Goal: Information Seeking & Learning: Check status

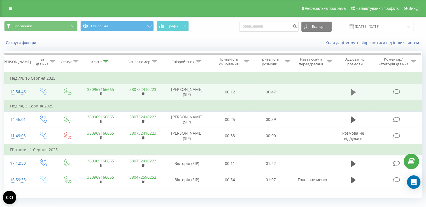
click at [351, 92] on icon at bounding box center [353, 92] width 5 height 7
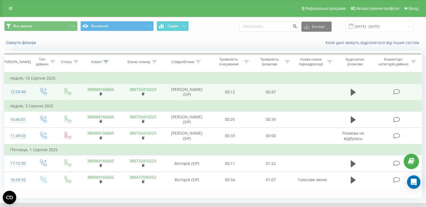
drag, startPoint x: 241, startPoint y: 22, endPoint x: 215, endPoint y: 22, distance: 25.2
click at [224, 22] on div "Все звонки Основний Графік 0969166665 Експорт .csv .xls .xlsx 19.05.2025 - 19.0…" at bounding box center [213, 26] width 418 height 11
click at [257, 25] on input "0969166665" at bounding box center [268, 27] width 59 height 10
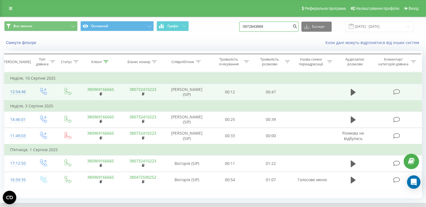
type input "0972843889"
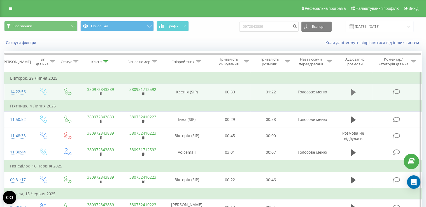
click at [353, 91] on icon at bounding box center [353, 92] width 5 height 7
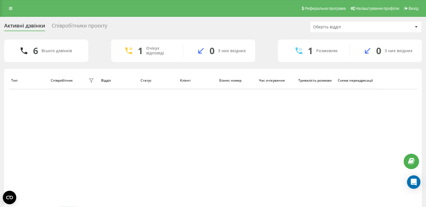
click at [307, 194] on div "Тип Співробітник фільтру Відділ Статус Клієнт Бізнес номер Час очікування Трива…" at bounding box center [213, 138] width 409 height 134
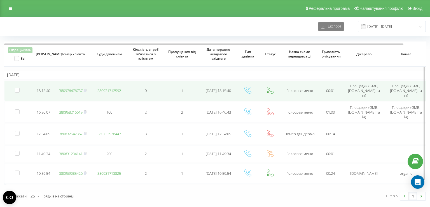
click at [75, 90] on link "380976476737" at bounding box center [71, 90] width 24 height 5
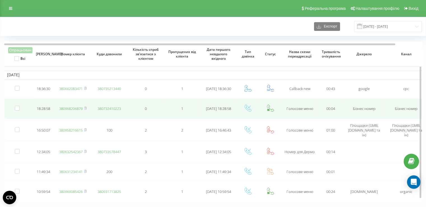
click at [76, 107] on link "380968206879" at bounding box center [71, 108] width 24 height 5
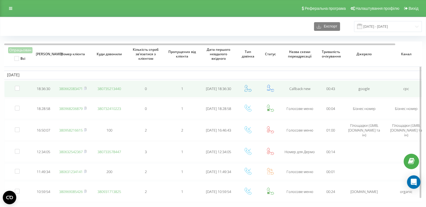
click at [65, 88] on link "380662083471" at bounding box center [71, 88] width 24 height 5
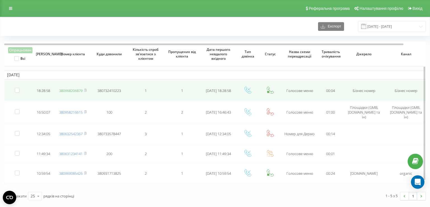
click at [65, 89] on link "380968206879" at bounding box center [71, 90] width 24 height 5
click at [71, 90] on link "380968206879" at bounding box center [71, 90] width 24 height 5
